Goal: Answer question/provide support: Share knowledge or assist other users

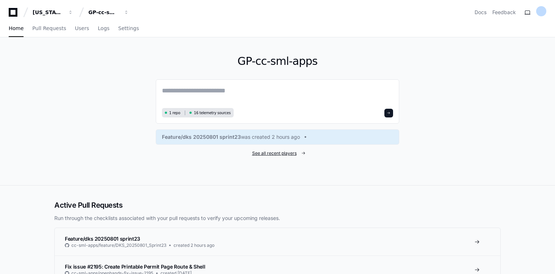
click at [261, 152] on span "See all recent players" at bounding box center [274, 153] width 45 height 6
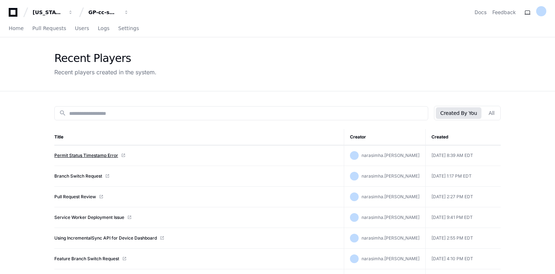
click at [101, 155] on link "Permit Status Timestamp Error" at bounding box center [86, 156] width 64 height 6
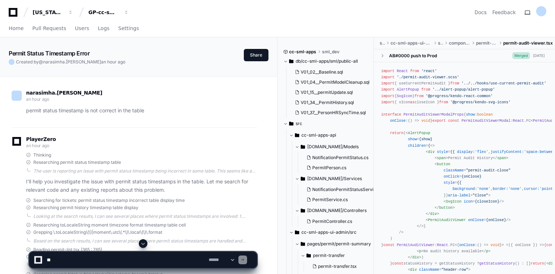
scroll to position [87, 0]
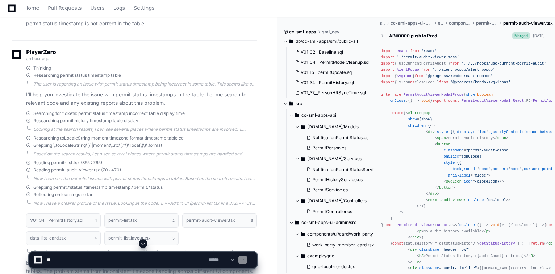
click at [114, 256] on textarea at bounding box center [126, 260] width 162 height 16
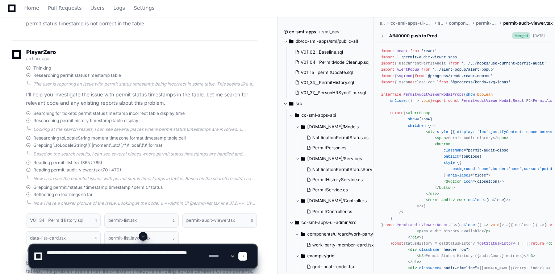
type textarea "**********"
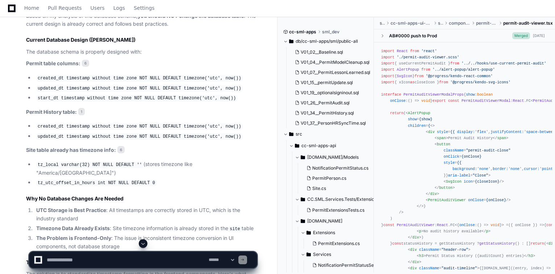
scroll to position [853, 0]
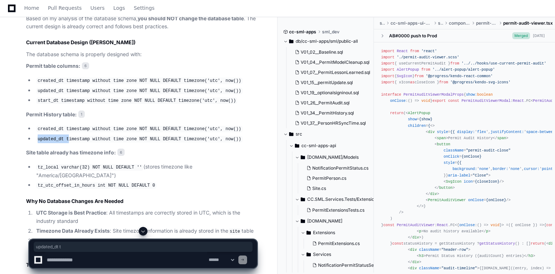
drag, startPoint x: 37, startPoint y: 153, endPoint x: 67, endPoint y: 155, distance: 30.2
click at [67, 142] on code "updated_dt timestamp without time zone NOT NULL DEFAULT timezone('utc', now())" at bounding box center [139, 139] width 207 height 7
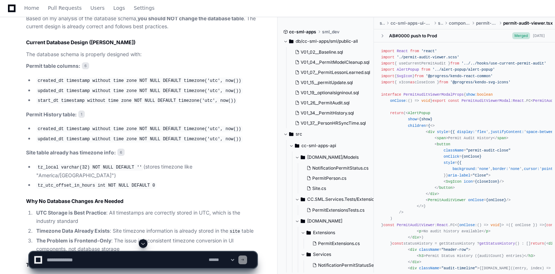
click at [95, 160] on article "Based on my analysis of the database schema, you should NOT change the database…" at bounding box center [141, 216] width 231 height 403
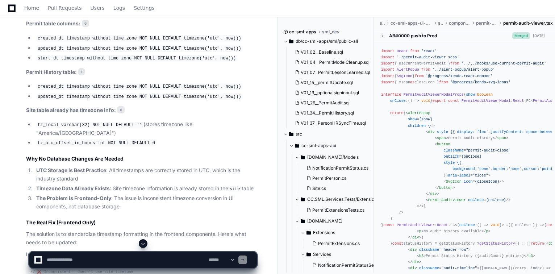
scroll to position [911, 0]
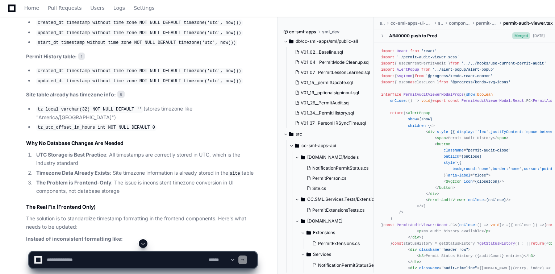
click at [112, 261] on textarea at bounding box center [126, 260] width 162 height 16
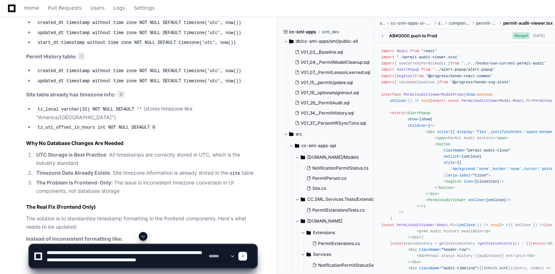
scroll to position [2, 0]
type textarea "**********"
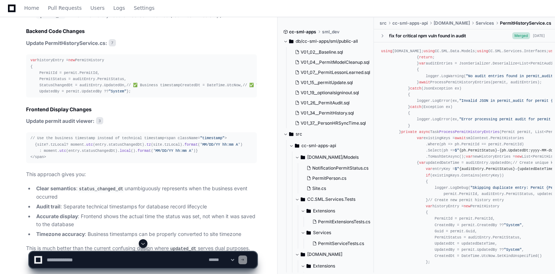
scroll to position [1791, 0]
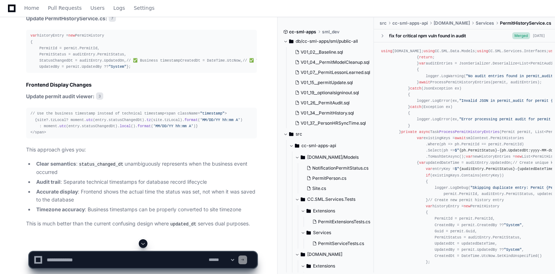
click at [83, 70] on div "var historyEntry = new PermitHistory { PermitId = permit.PermitId, PermitStatus…" at bounding box center [141, 51] width 222 height 37
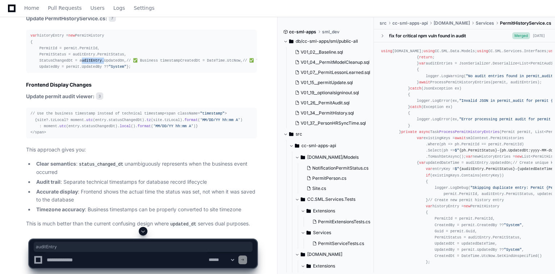
click at [83, 70] on div "var historyEntry = new PermitHistory { PermitId = permit.PermitId, PermitStatus…" at bounding box center [141, 51] width 222 height 37
click at [95, 70] on div "var historyEntry = new PermitHistory { PermitId = permit.PermitId, PermitStatus…" at bounding box center [141, 51] width 222 height 37
drag, startPoint x: 105, startPoint y: 170, endPoint x: 119, endPoint y: 169, distance: 13.8
click at [487, 63] on span ""System"" at bounding box center [496, 60] width 18 height 4
click at [134, 70] on div "var historyEntry = new PermitHistory { PermitId = permit.PermitId, PermitStatus…" at bounding box center [141, 51] width 222 height 37
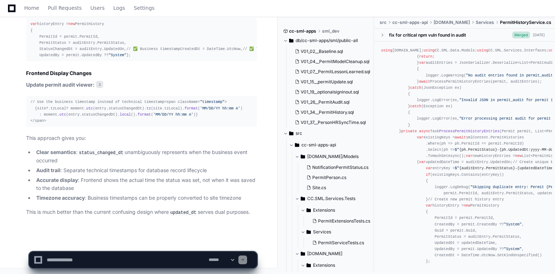
scroll to position [1930, 0]
click at [105, 258] on textarea at bounding box center [126, 260] width 162 height 16
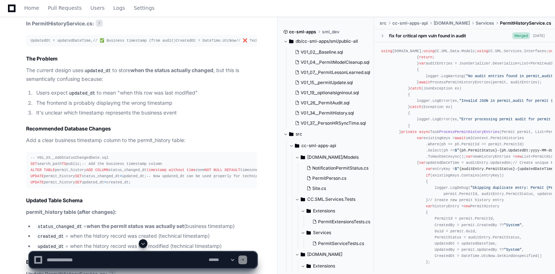
scroll to position [1595, 0]
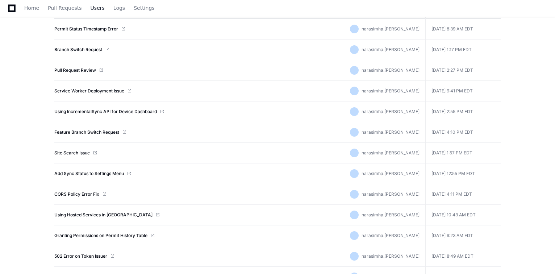
scroll to position [65, 0]
